Goal: Task Accomplishment & Management: Manage account settings

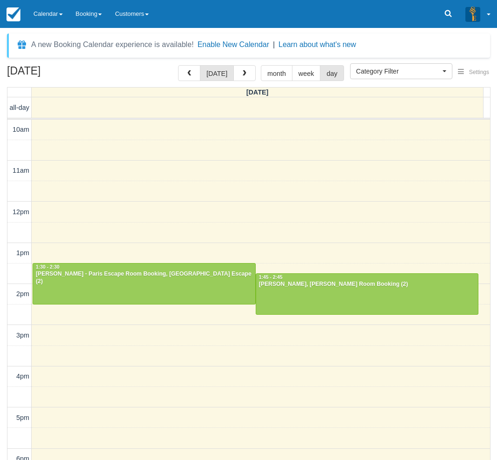
select select
click at [246, 75] on button "button" at bounding box center [245, 73] width 22 height 16
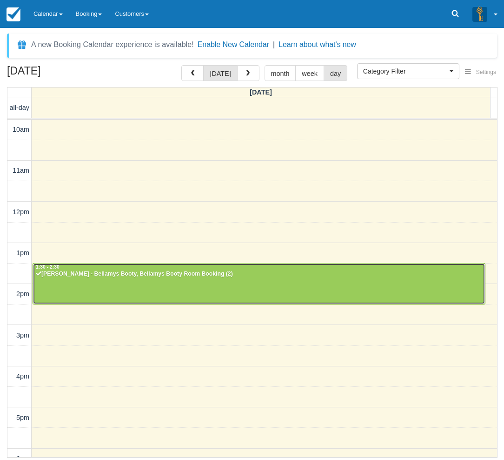
click at [143, 296] on div at bounding box center [259, 283] width 452 height 40
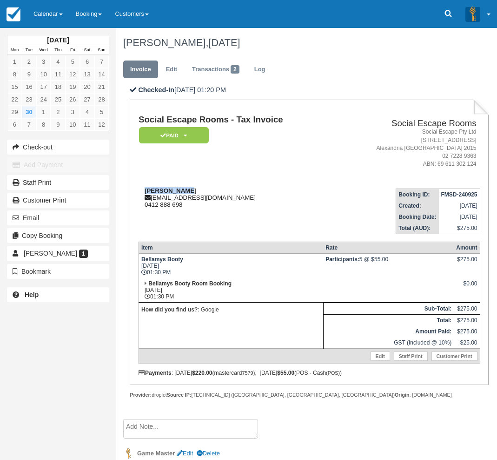
drag, startPoint x: 183, startPoint y: 190, endPoint x: 146, endPoint y: 188, distance: 37.8
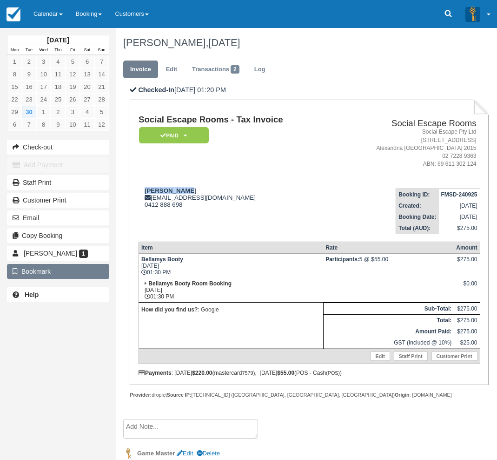
copy strong "[PERSON_NAME]"
drag, startPoint x: 39, startPoint y: 334, endPoint x: 34, endPoint y: 330, distance: 6.3
click at [39, 334] on div "[DATE] Mon Tue Wed Thu Fri Sat Sun 1 2 3 4 5 6 7 8 9 10 11 12 13 14 15 16 17 18…" at bounding box center [58, 230] width 116 height 460
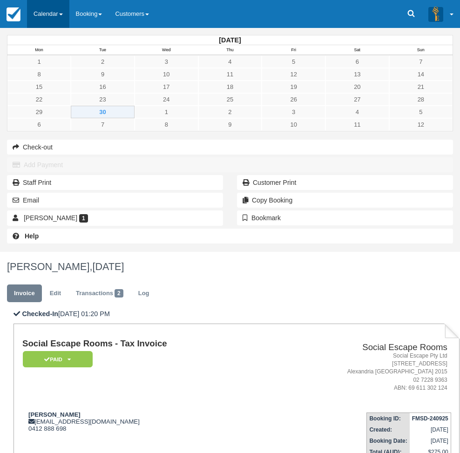
click at [39, 26] on link "Calendar" at bounding box center [48, 14] width 42 height 28
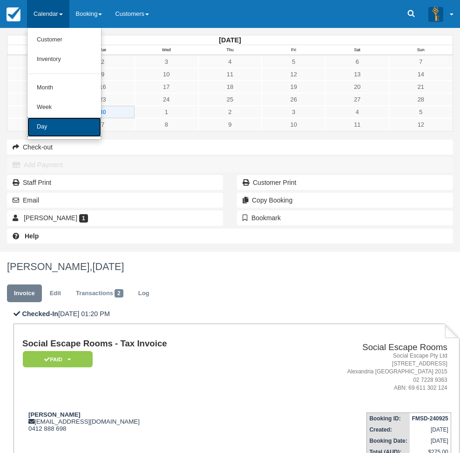
click at [49, 121] on link "Day" at bounding box center [64, 127] width 74 height 20
